Goal: Information Seeking & Learning: Learn about a topic

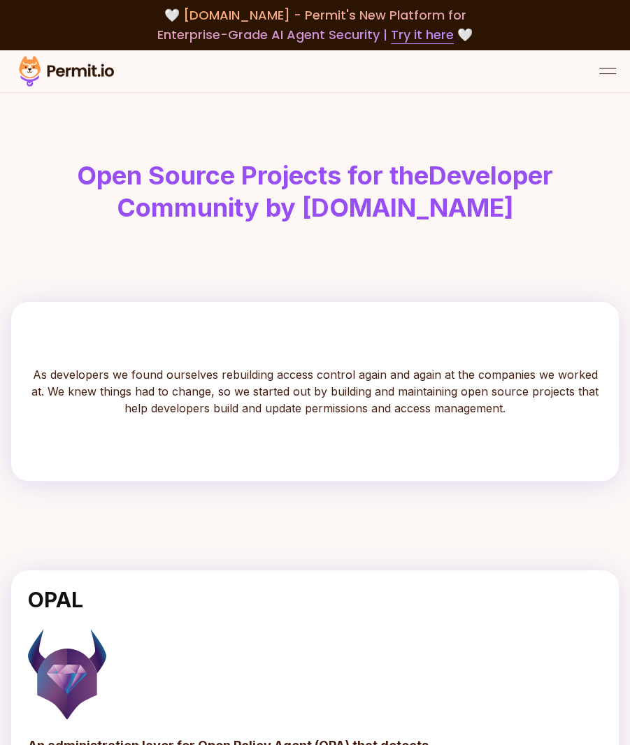
click at [612, 68] on div "open menu" at bounding box center [607, 68] width 17 height 1
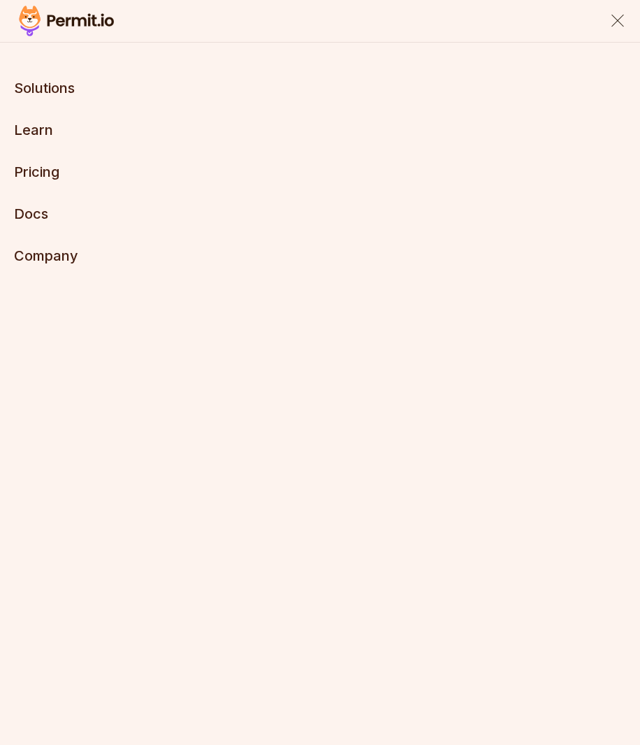
click at [615, 22] on div "close menu" at bounding box center [618, 21] width 13 height 13
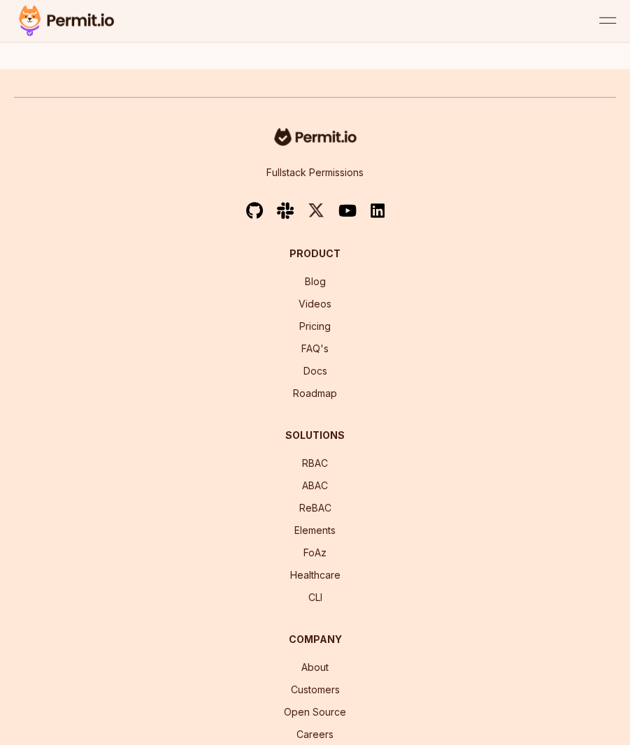
scroll to position [2434, 0]
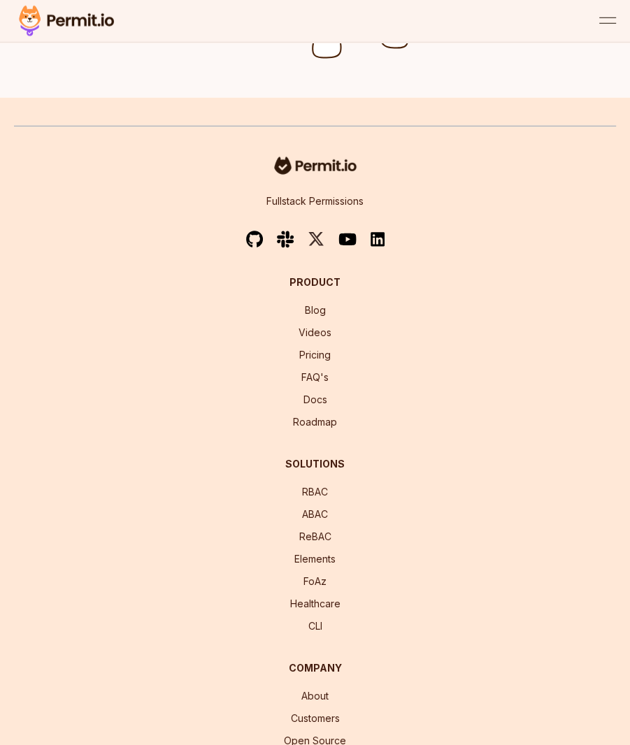
click at [254, 231] on img at bounding box center [254, 239] width 17 height 17
